Goal: Find specific page/section

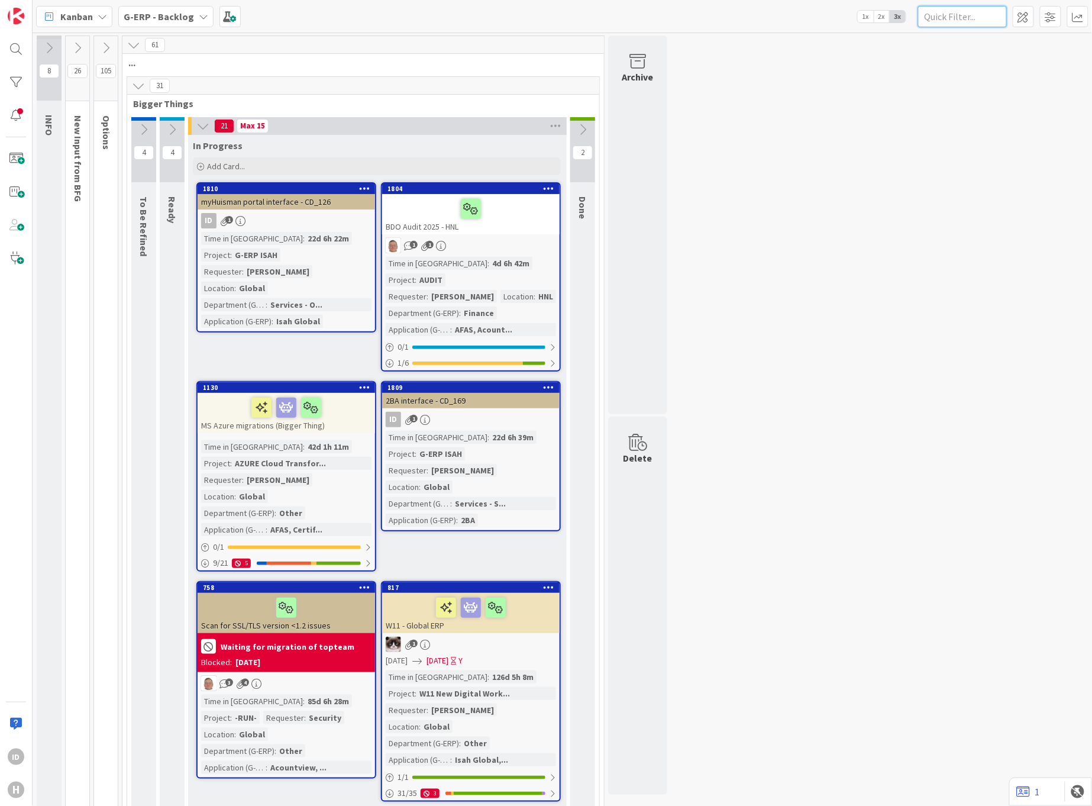
click at [942, 14] on input "text" at bounding box center [962, 16] width 89 height 21
click at [4, 51] on div at bounding box center [16, 49] width 24 height 24
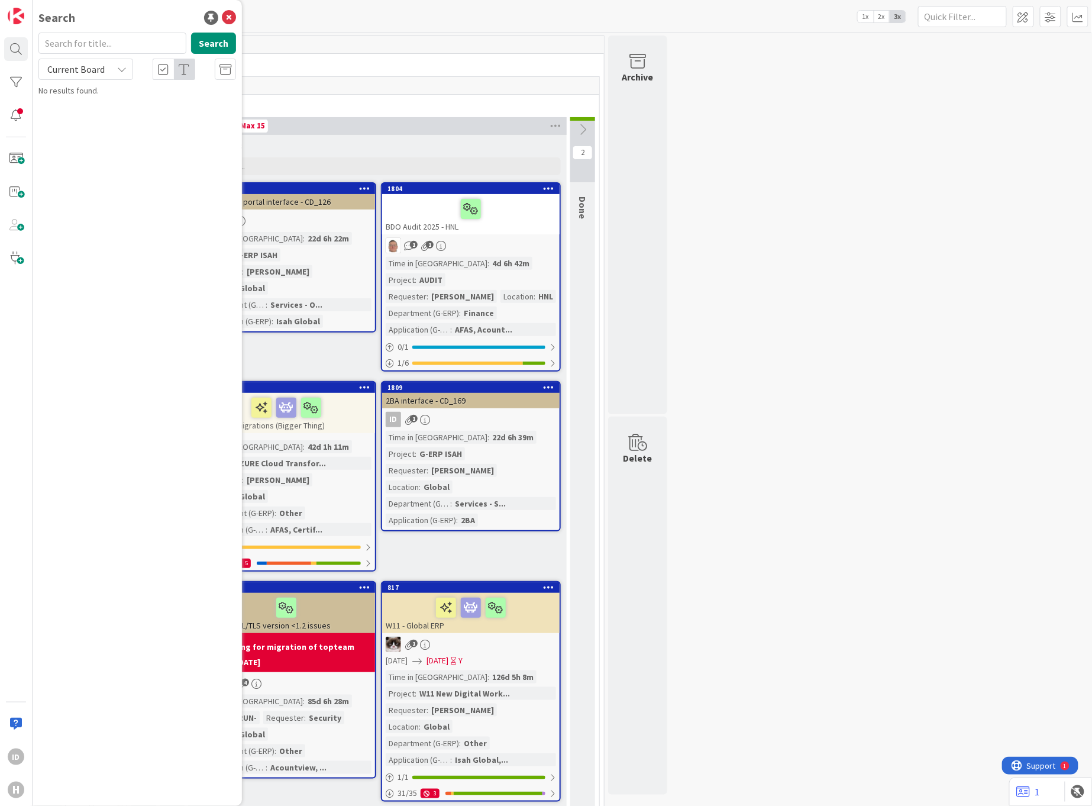
click at [102, 48] on input "text" at bounding box center [112, 43] width 148 height 21
click at [102, 48] on input "1690" at bounding box center [112, 43] width 148 height 21
click at [222, 44] on button "Search" at bounding box center [213, 43] width 45 height 21
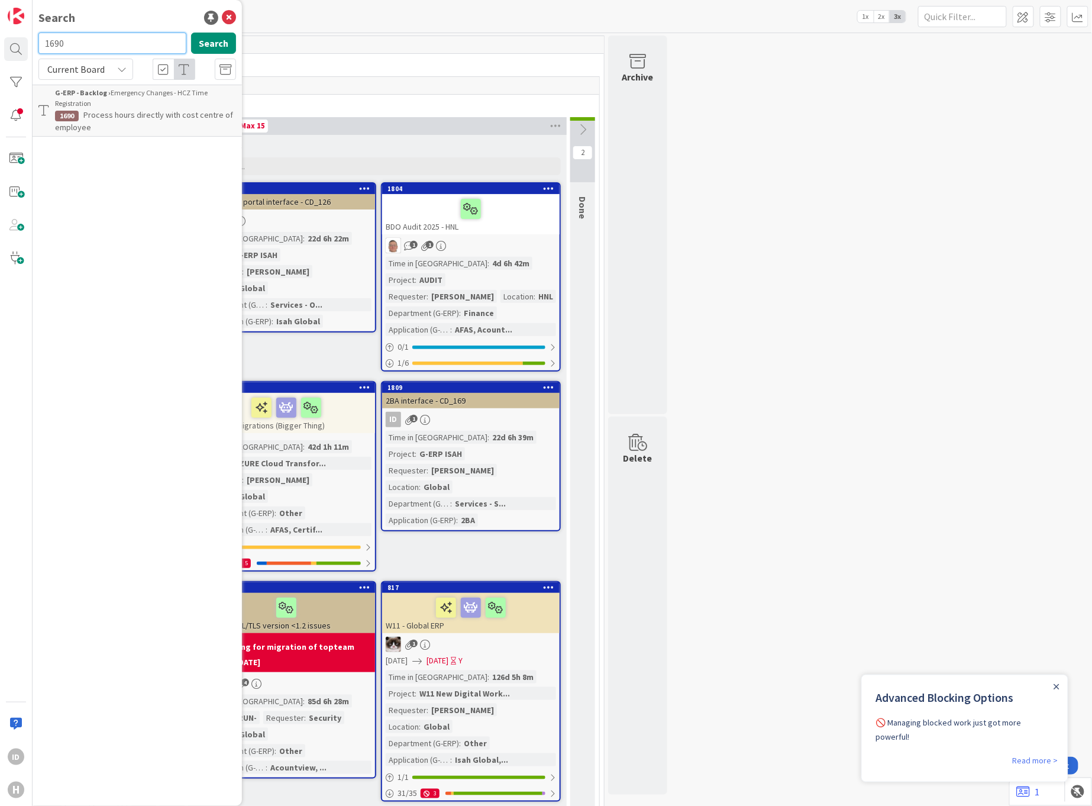
click at [134, 35] on input "1690" at bounding box center [112, 43] width 148 height 21
click at [95, 43] on input "1679" at bounding box center [112, 43] width 148 height 21
type input "1"
type input "8"
type input "1838"
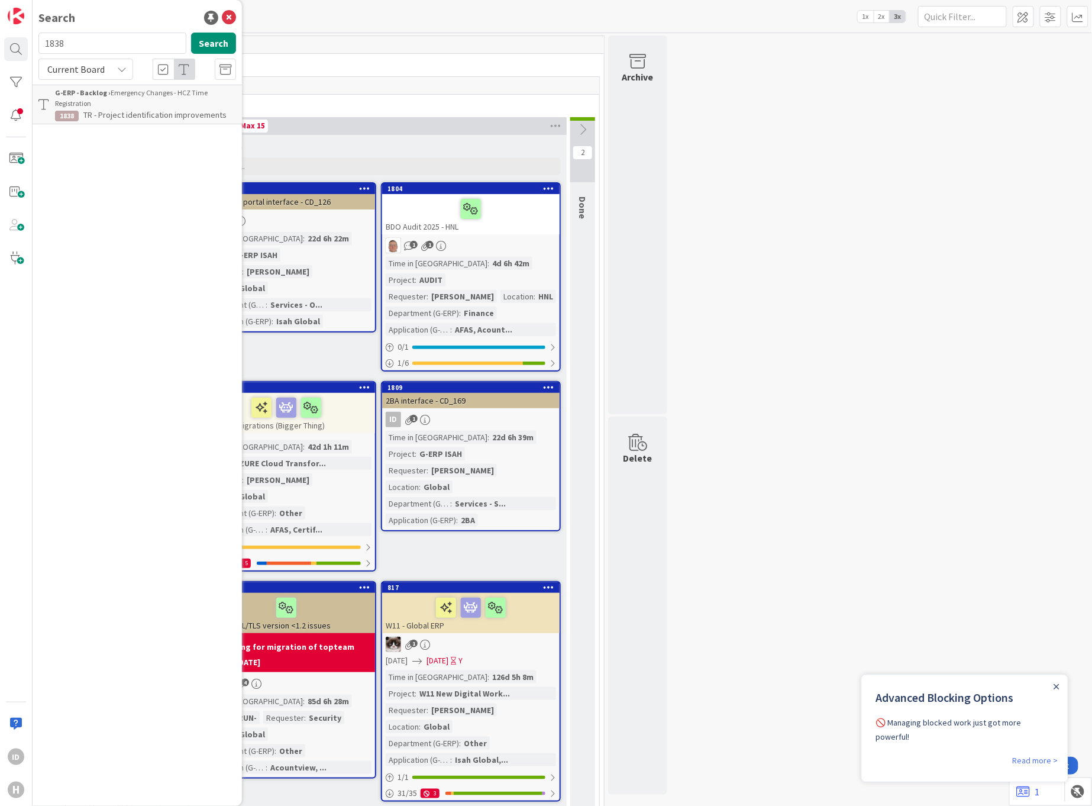
click at [116, 107] on div "G-ERP - Backlog › Emergency Changes - HCZ Time Registration" at bounding box center [145, 98] width 181 height 21
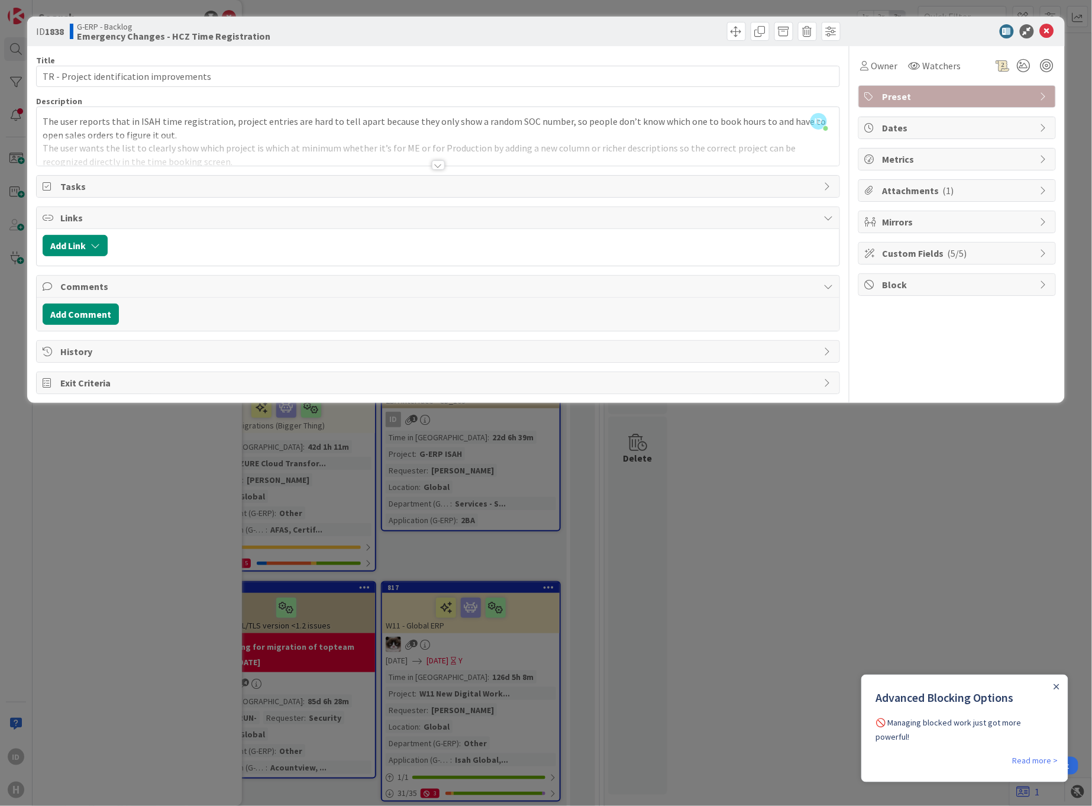
click at [438, 162] on div at bounding box center [438, 164] width 13 height 9
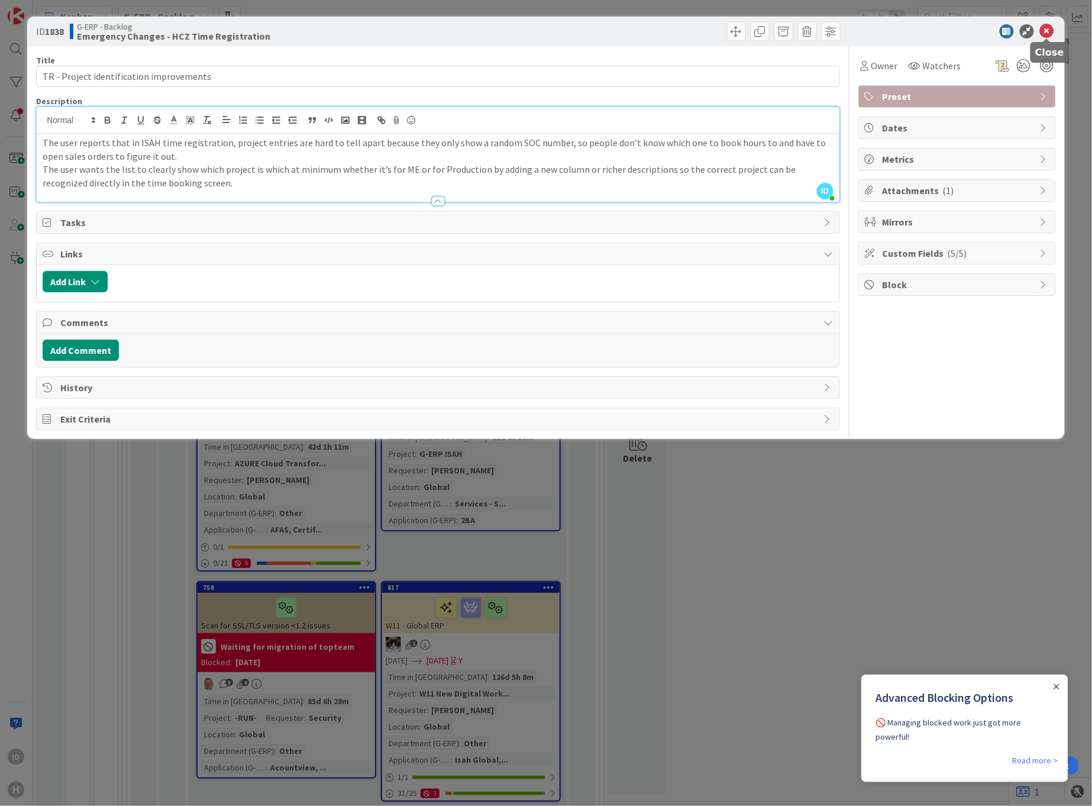
click at [1049, 34] on icon at bounding box center [1047, 31] width 14 height 14
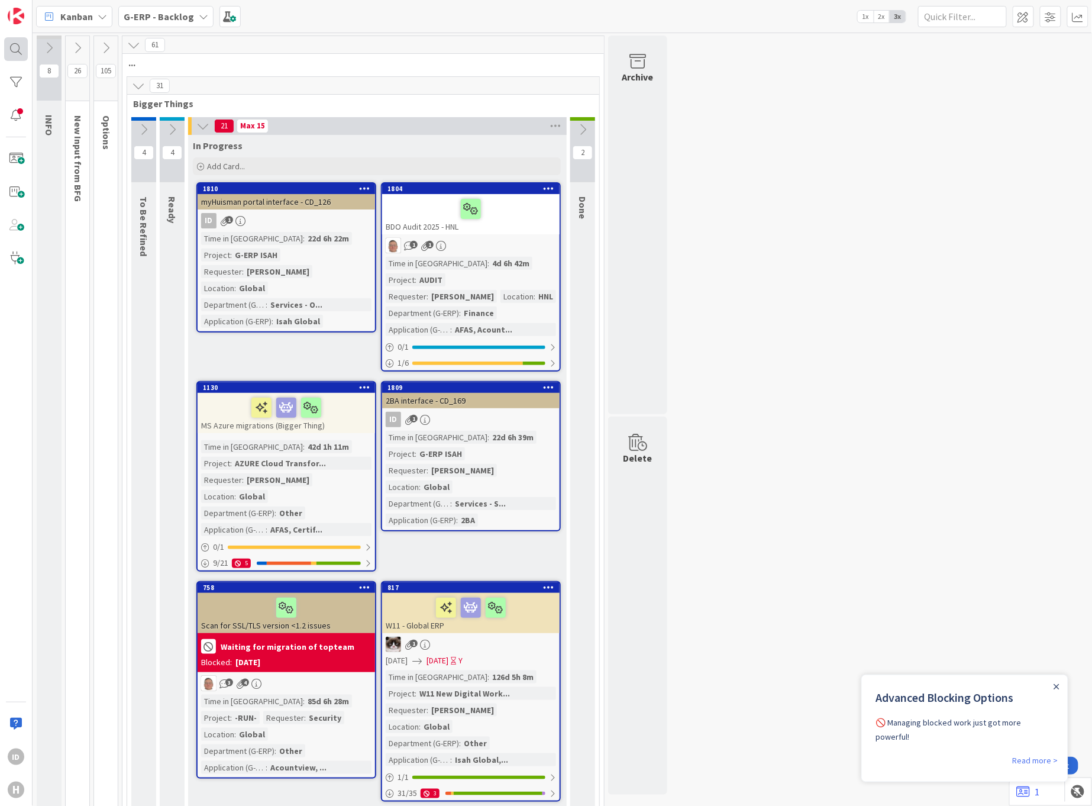
click at [21, 48] on div at bounding box center [16, 49] width 24 height 24
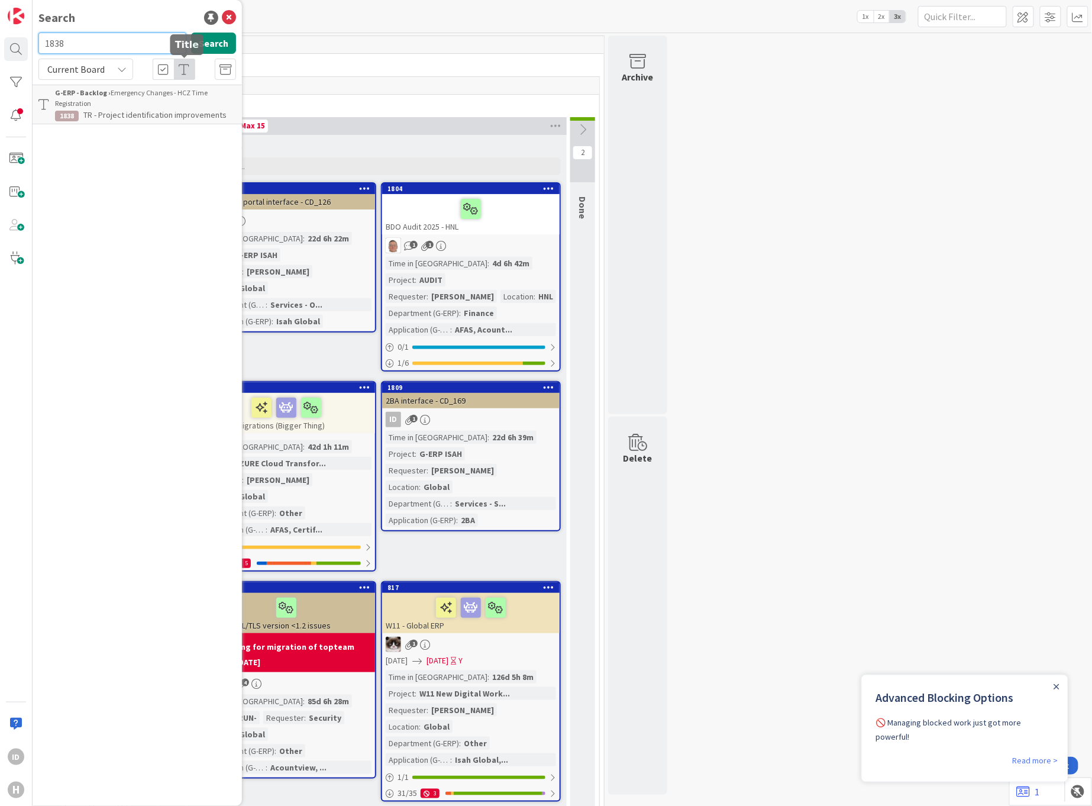
click at [82, 33] on input "1838" at bounding box center [112, 43] width 148 height 21
drag, startPoint x: 82, startPoint y: 37, endPoint x: 18, endPoint y: 44, distance: 63.7
click at [19, 43] on div "ID H Search 1838 Search Current Board G-ERP - Backlog › Emergency Changes - HCZ…" at bounding box center [16, 403] width 33 height 806
click at [72, 43] on input "1838" at bounding box center [112, 43] width 148 height 21
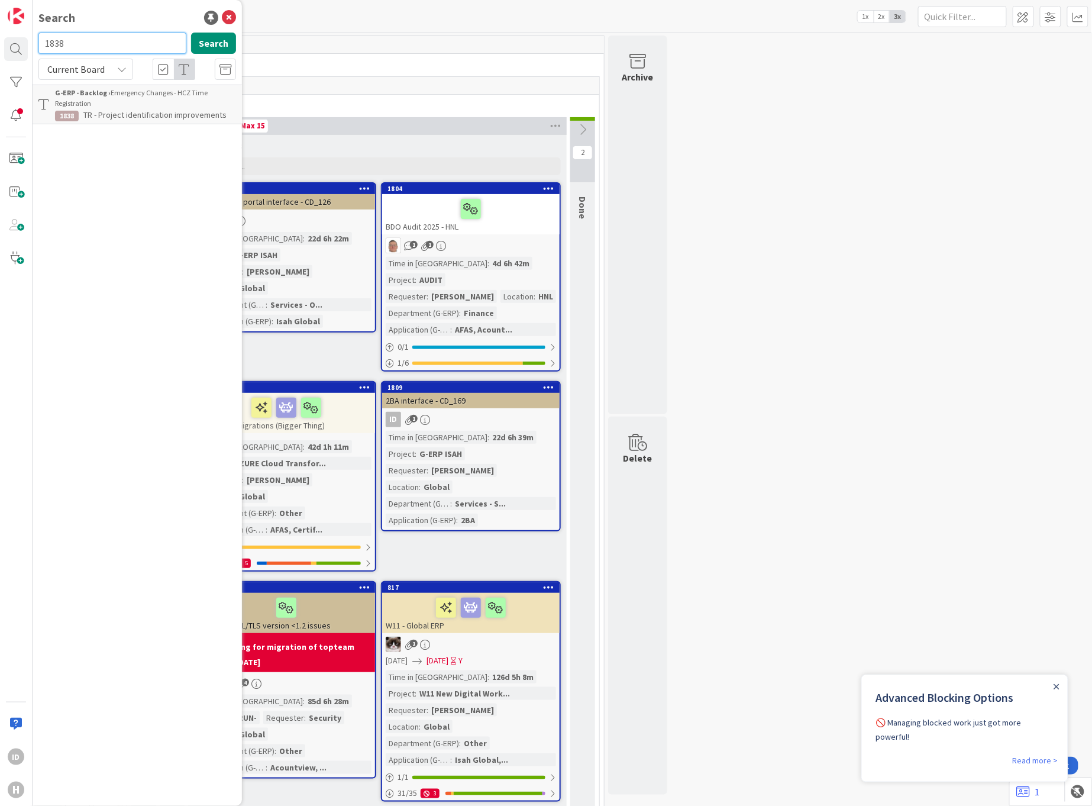
click at [72, 43] on input "1838" at bounding box center [112, 43] width 148 height 21
type input "1755"
click at [109, 104] on div "G-ERP - Backlog › Emergency Changes - HCZ Time Registration" at bounding box center [145, 98] width 181 height 21
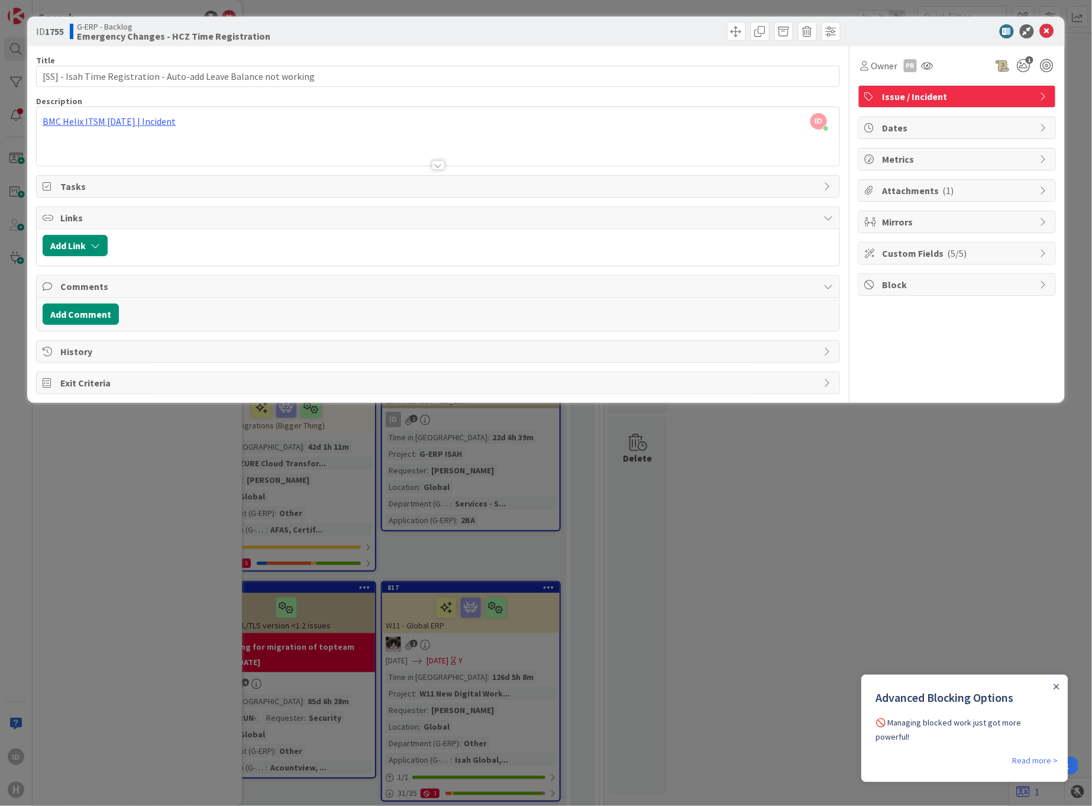
click at [435, 154] on div at bounding box center [438, 150] width 803 height 30
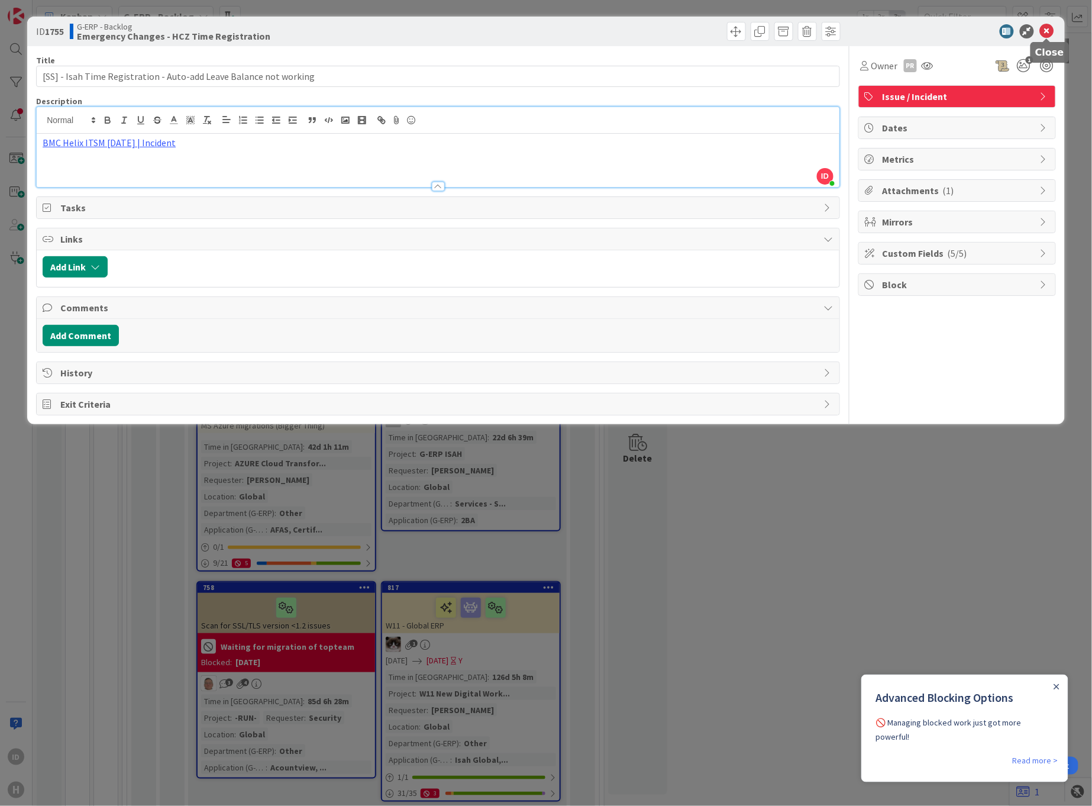
click at [1053, 28] on icon at bounding box center [1047, 31] width 14 height 14
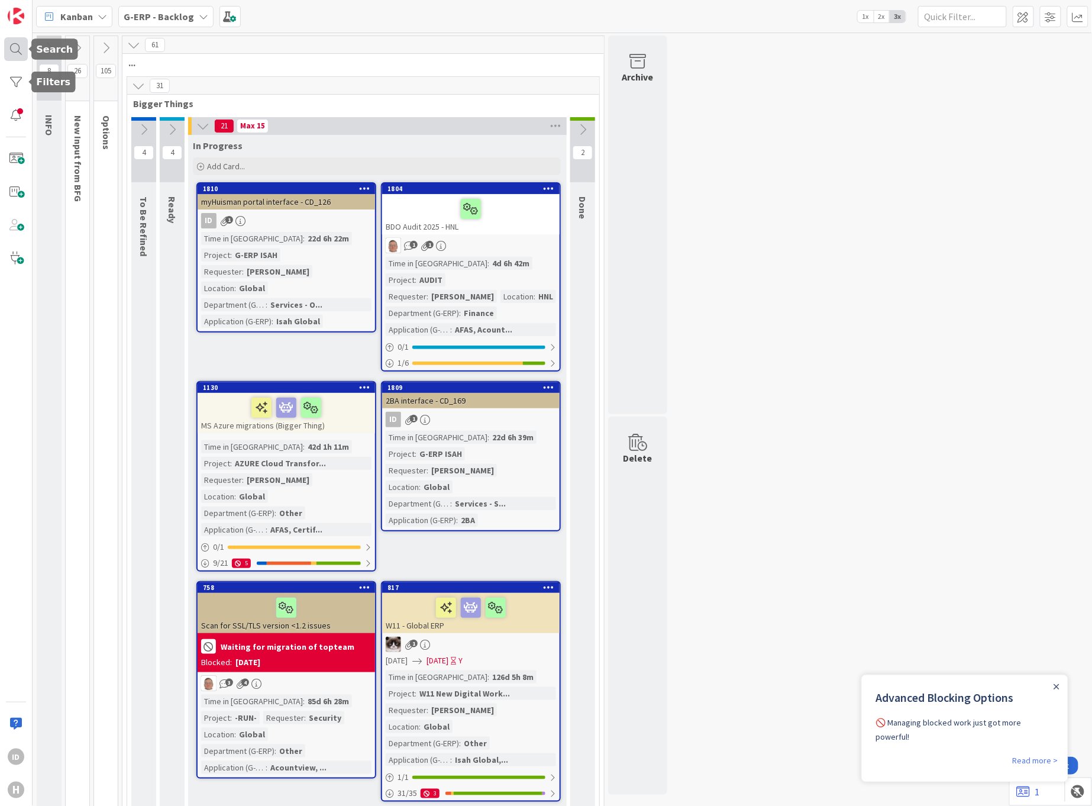
click at [20, 53] on div at bounding box center [16, 49] width 24 height 24
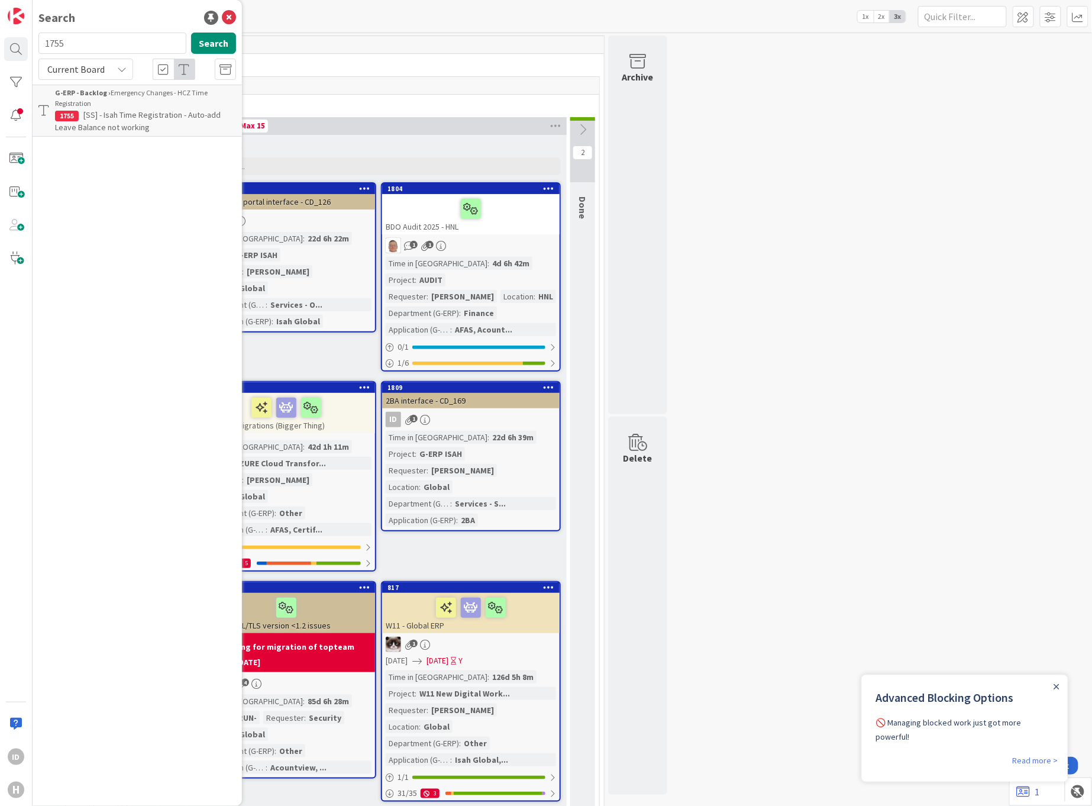
click at [73, 43] on input "1755" at bounding box center [112, 43] width 148 height 21
type input "1752"
click at [160, 109] on p "[SS] Time Registration - Email needs to be more expansive" at bounding box center [145, 110] width 181 height 25
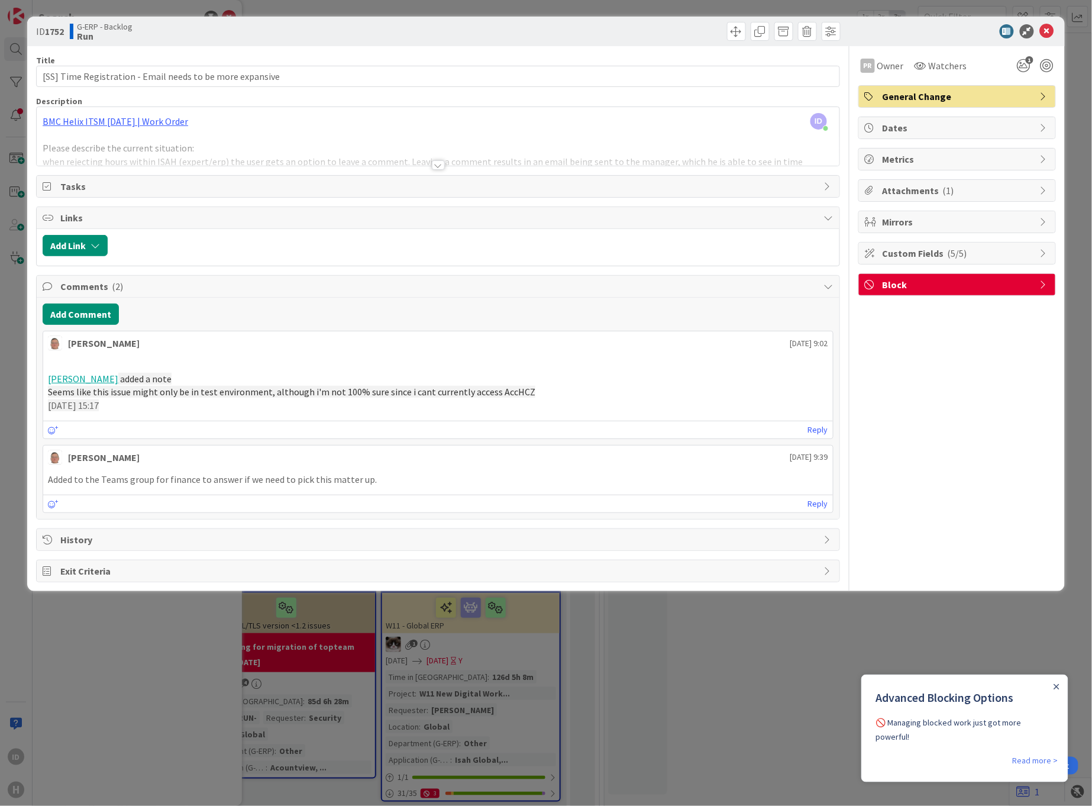
click at [438, 167] on div at bounding box center [438, 164] width 13 height 9
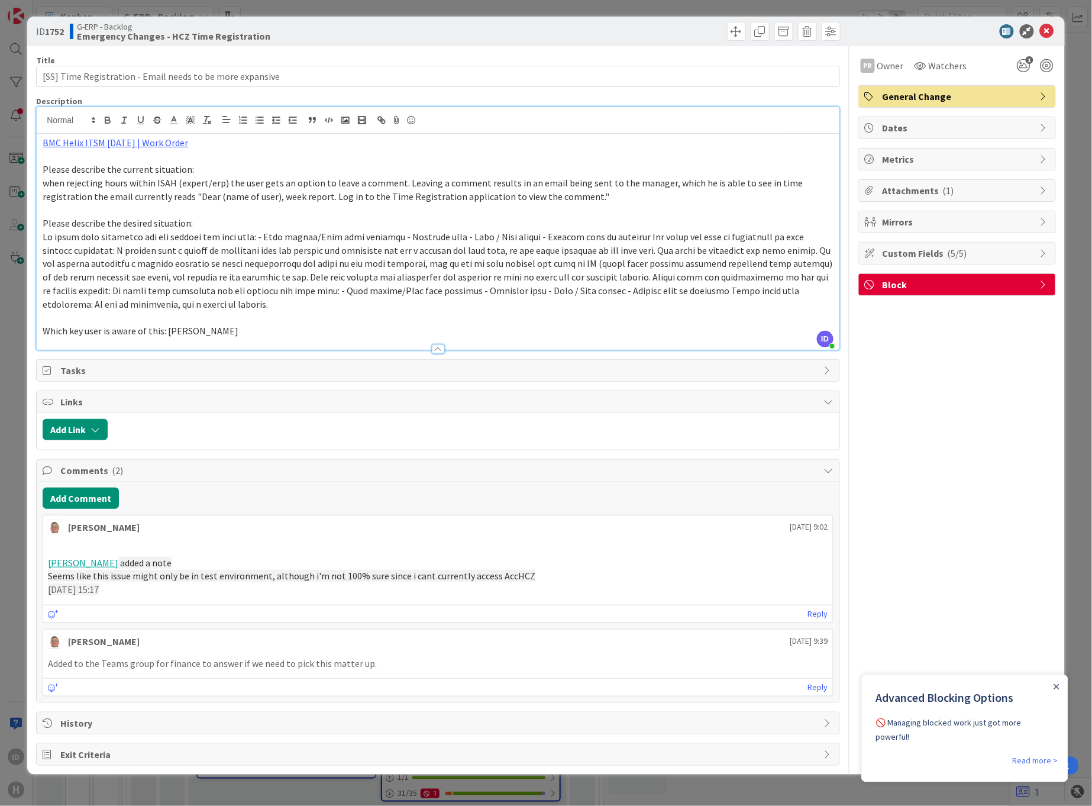
click at [1055, 33] on div at bounding box center [950, 31] width 209 height 14
click at [1050, 31] on icon at bounding box center [1047, 31] width 14 height 14
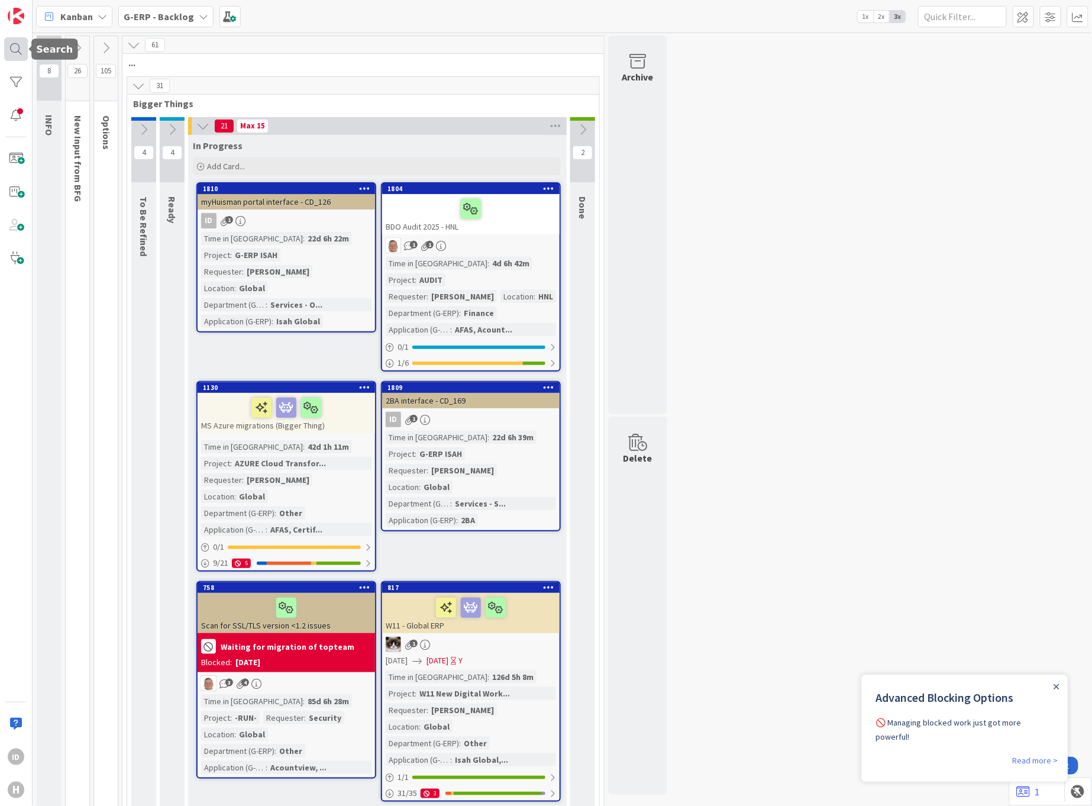
click at [18, 51] on div at bounding box center [16, 49] width 24 height 24
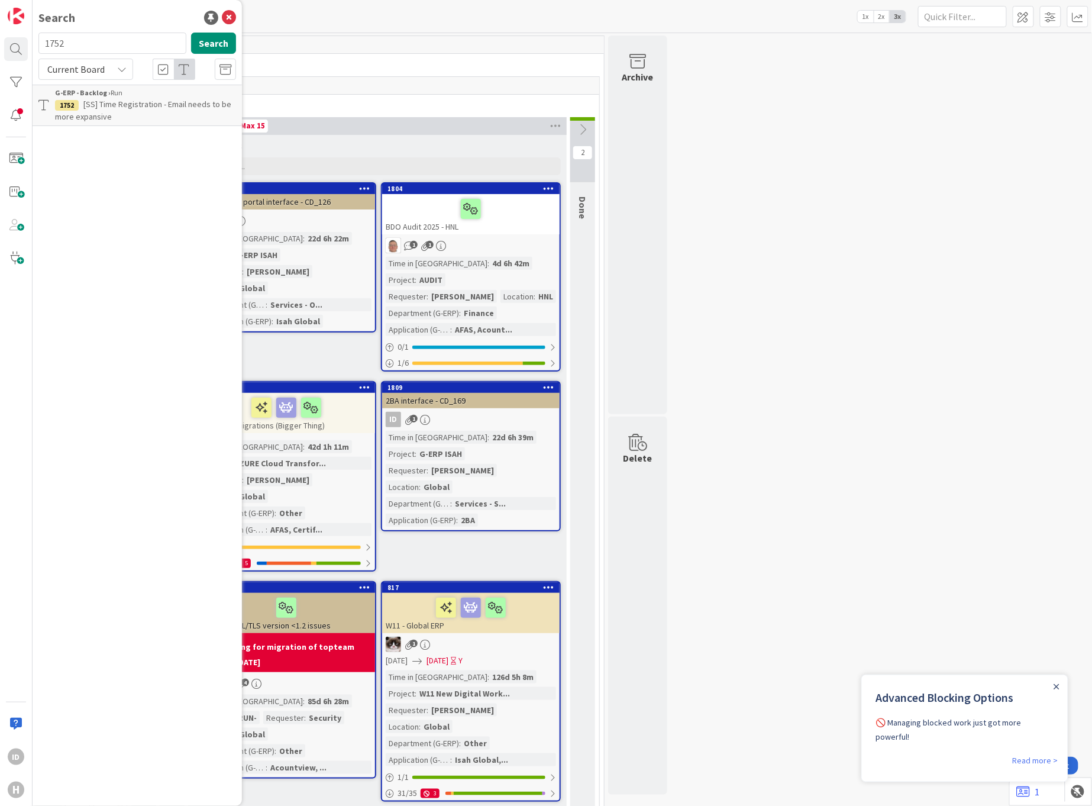
click at [89, 45] on input "1752" at bounding box center [112, 43] width 148 height 21
type input "1755"
click at [160, 117] on span "[SS] - Isah Time Registration - Auto-add Leave Balance not working" at bounding box center [138, 120] width 166 height 23
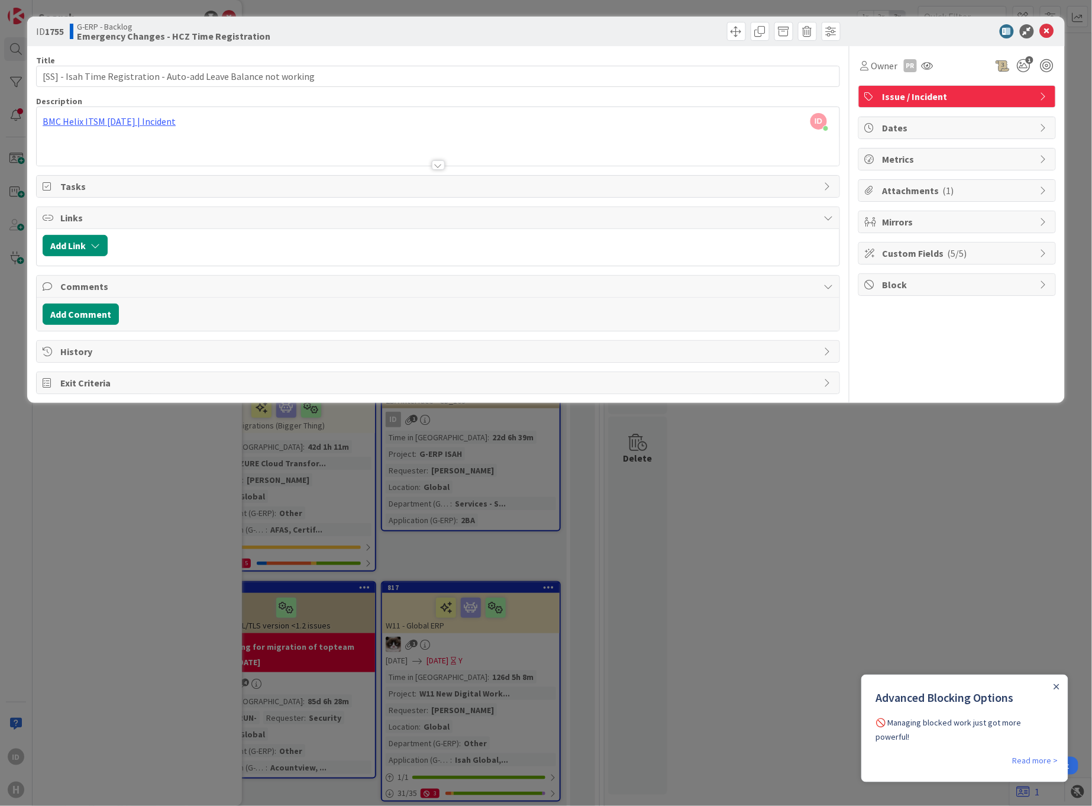
click at [435, 166] on div at bounding box center [438, 164] width 13 height 9
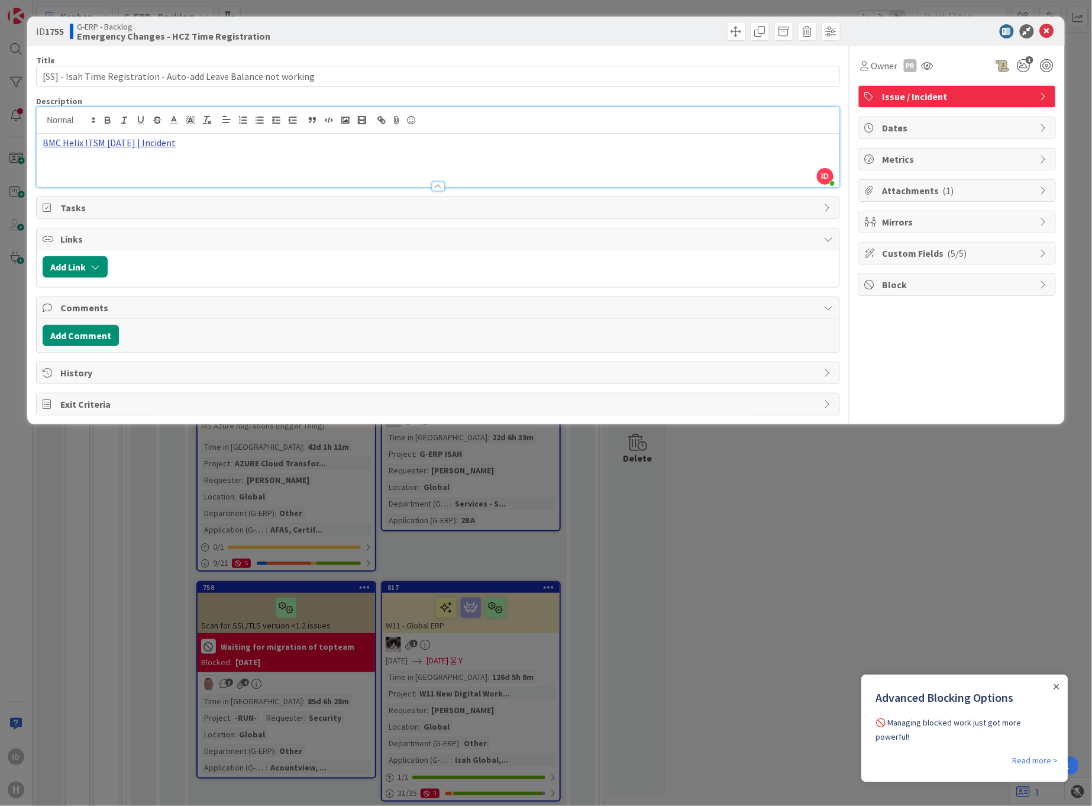
click at [126, 144] on link "BMC Helix ITSM [DATE] | Incident" at bounding box center [109, 143] width 133 height 12
click at [122, 164] on link "[URL][PERSON_NAME][DOMAIN_NAME]" at bounding box center [105, 165] width 118 height 15
